Goal: Task Accomplishment & Management: Use online tool/utility

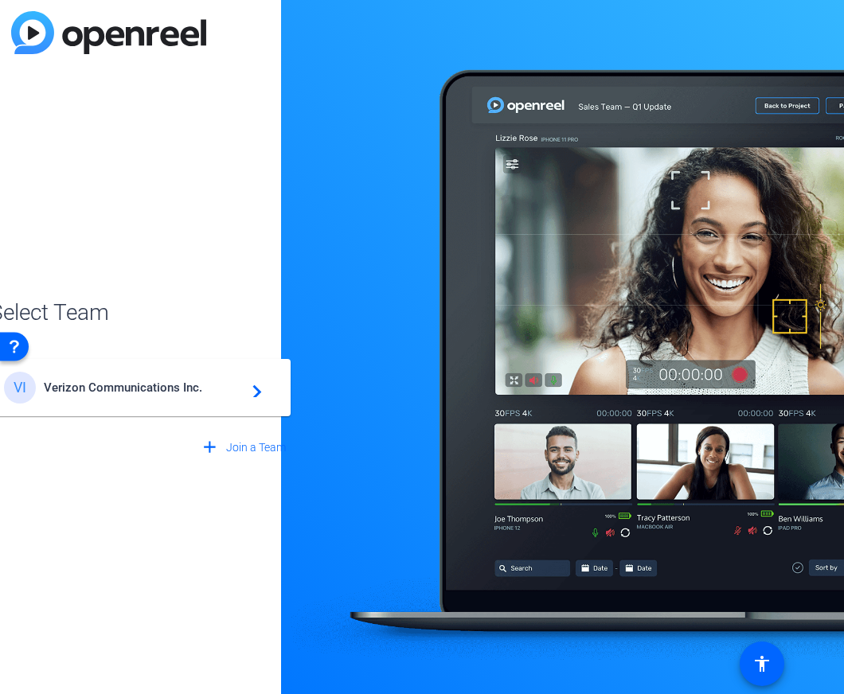
click at [192, 394] on span "Verizon Communications Inc." at bounding box center [143, 388] width 199 height 14
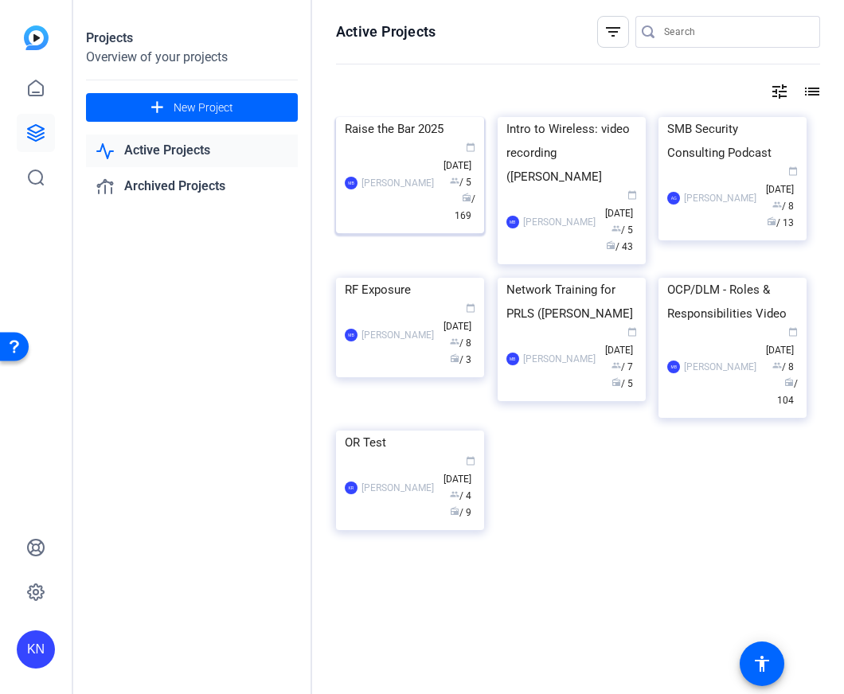
click at [420, 159] on div "MB [PERSON_NAME] calendar_today [DATE] group / 5 radio / 169" at bounding box center [410, 183] width 131 height 84
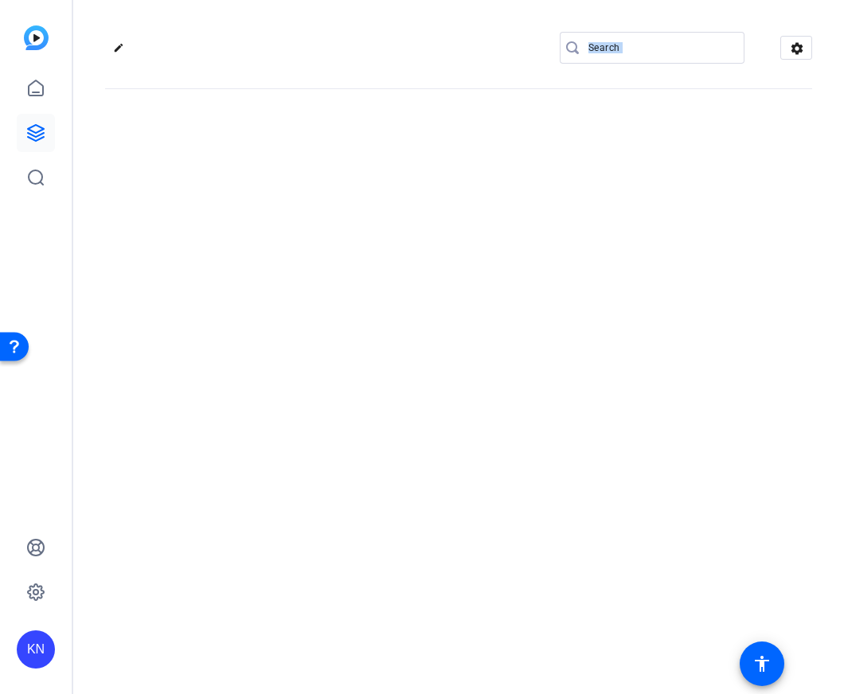
click at [420, 159] on div "edit settings" at bounding box center [458, 347] width 771 height 694
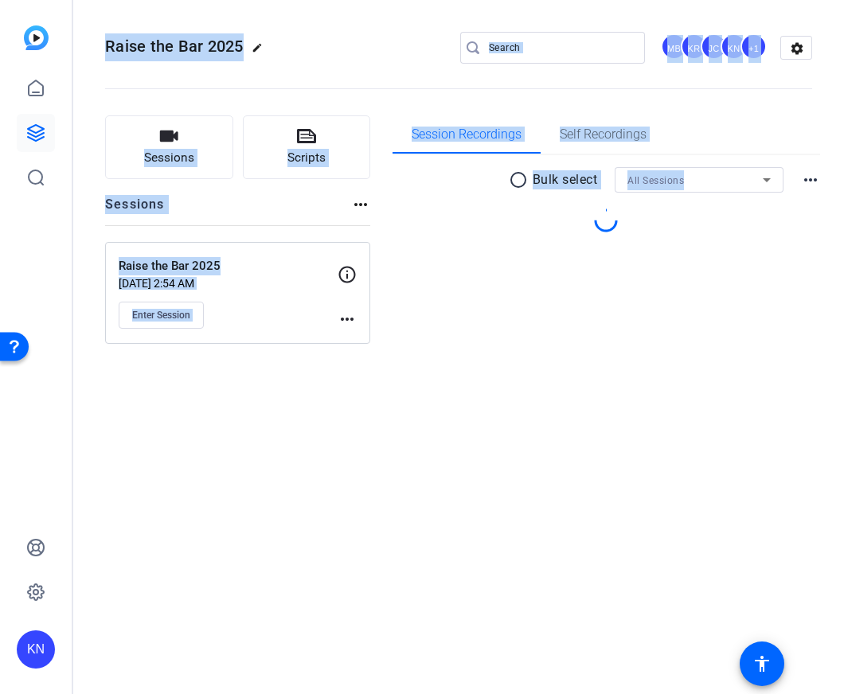
click at [579, 192] on div "radio_button_unchecked Bulk select All Sessions more_horiz" at bounding box center [606, 179] width 428 height 25
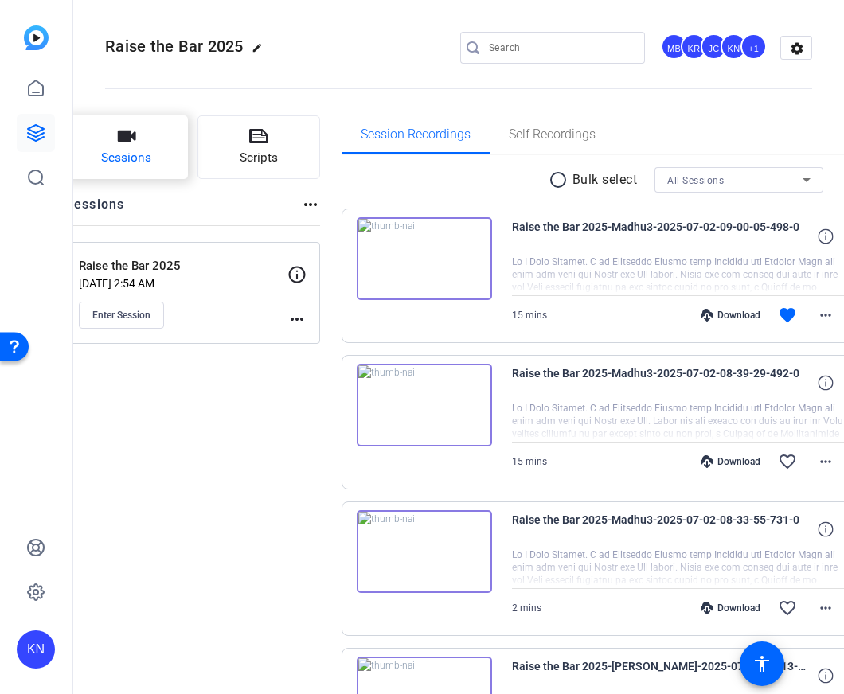
click at [188, 160] on button "Sessions" at bounding box center [126, 147] width 123 height 64
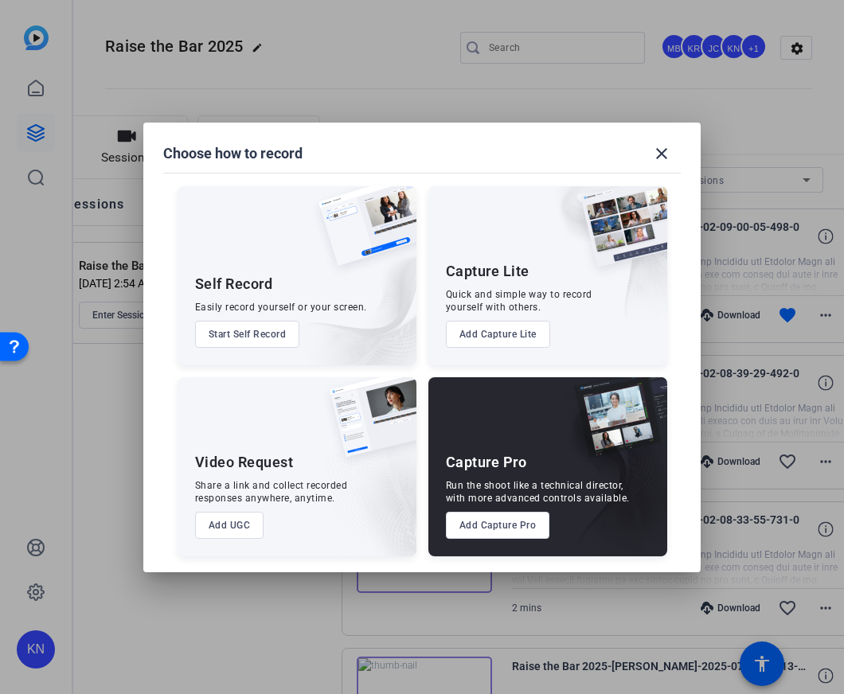
click at [512, 64] on div at bounding box center [422, 347] width 844 height 694
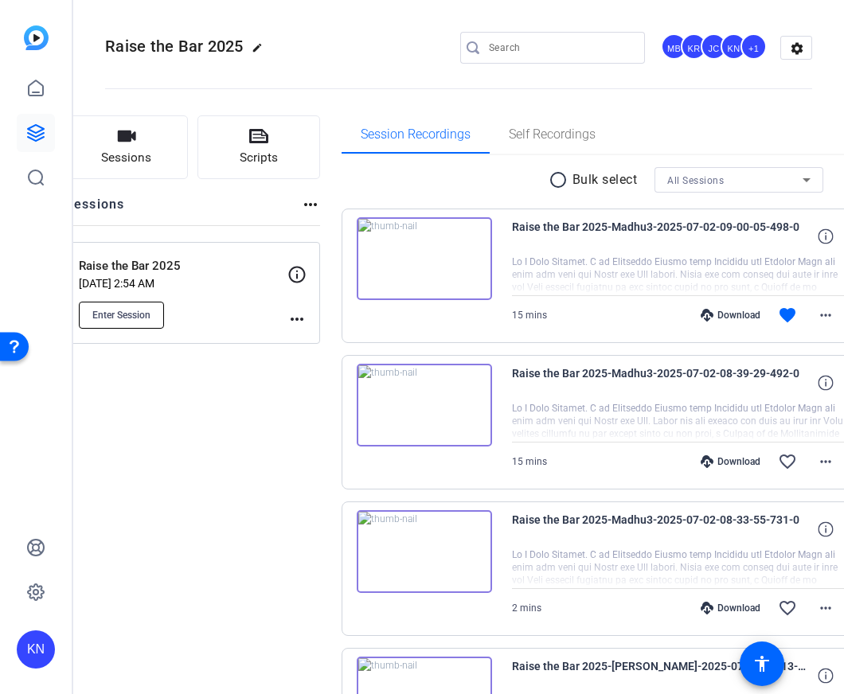
click at [150, 321] on span "Enter Session" at bounding box center [121, 315] width 58 height 13
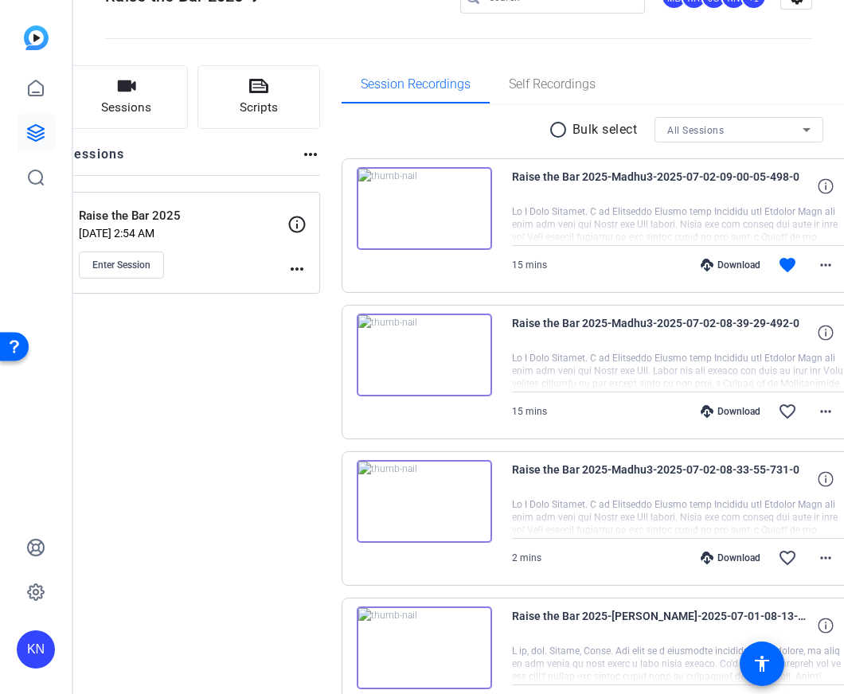
scroll to position [18, 0]
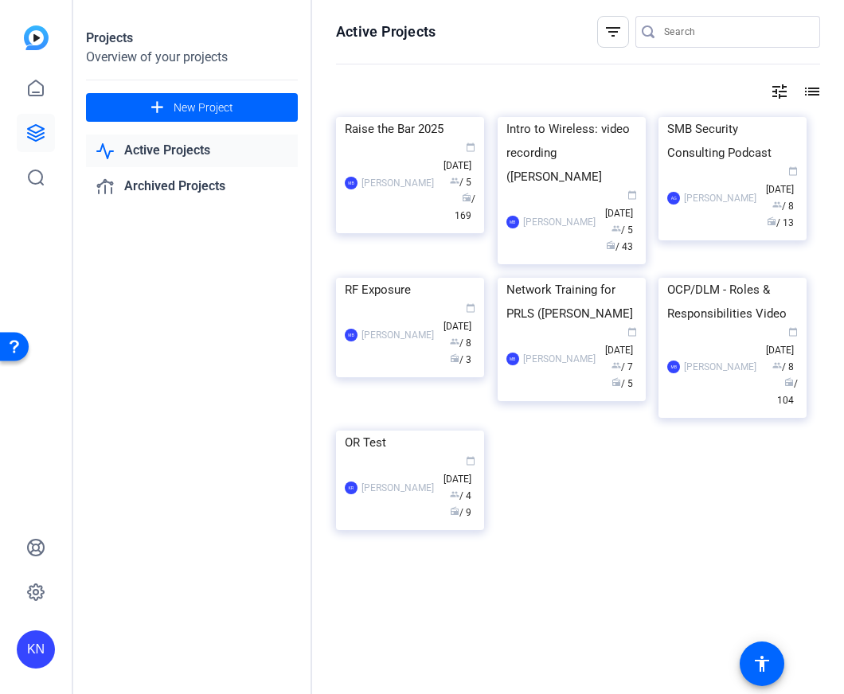
click at [558, 67] on openreel-divider-bar at bounding box center [578, 65] width 484 height 34
click at [660, 84] on div "tune list" at bounding box center [578, 91] width 484 height 19
